Goal: Find specific page/section: Find specific page/section

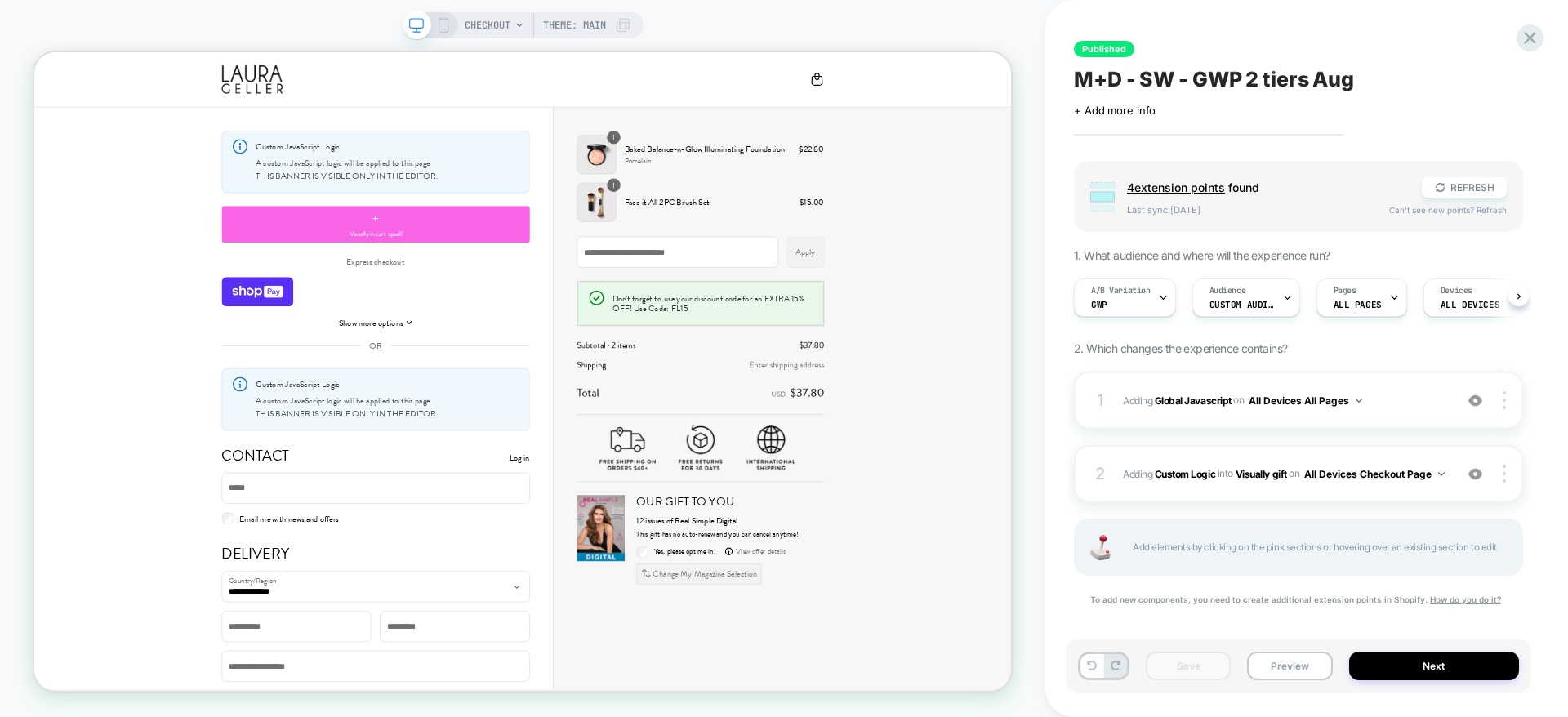
scroll to position [0, 1]
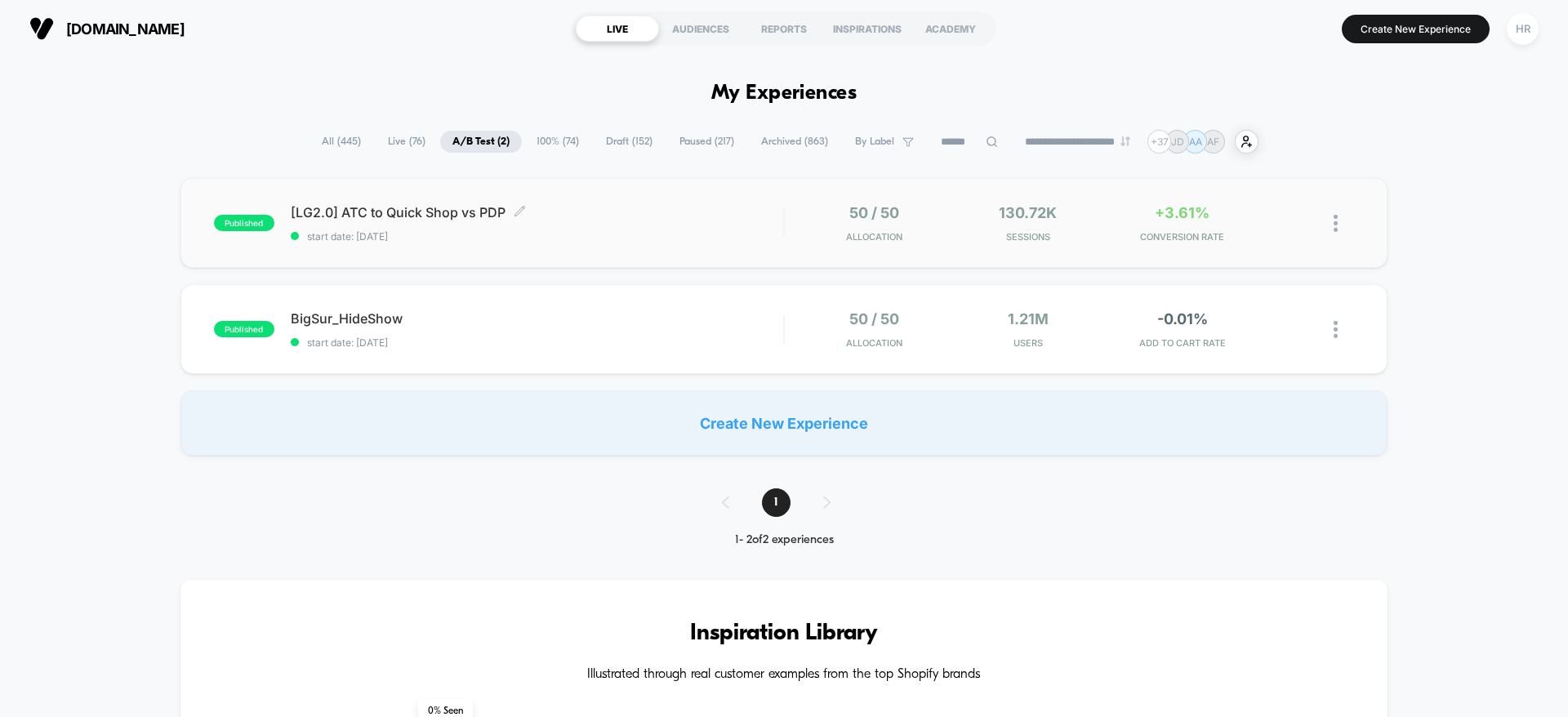
click at [623, 224] on div "[LG2.0] ATC to Quick Shop vs PDP Click to edit experience details Click to edit…" at bounding box center [538, 223] width 493 height 38
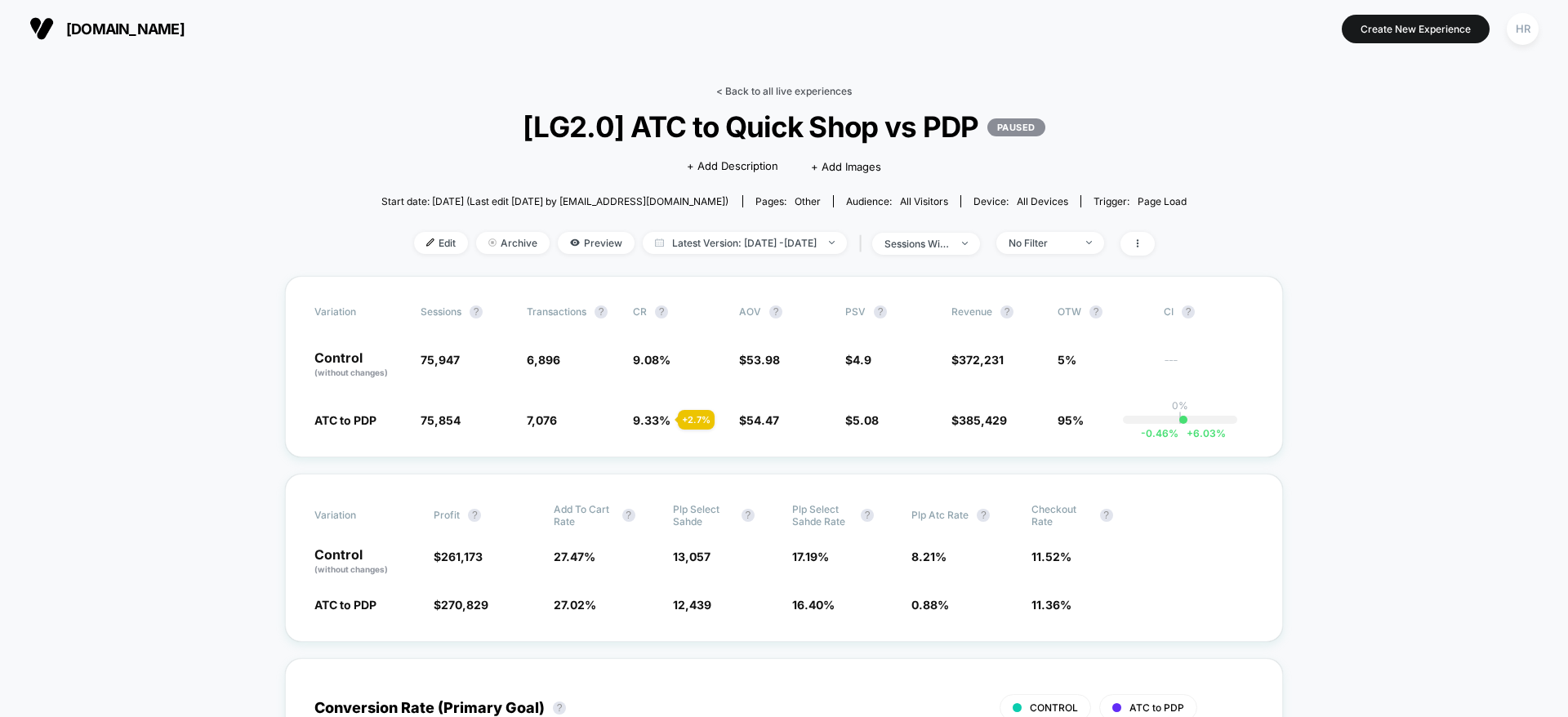
click at [766, 88] on link "< Back to all live experiences" at bounding box center [783, 90] width 135 height 12
